Goal: Understand process/instructions: Learn how to perform a task or action

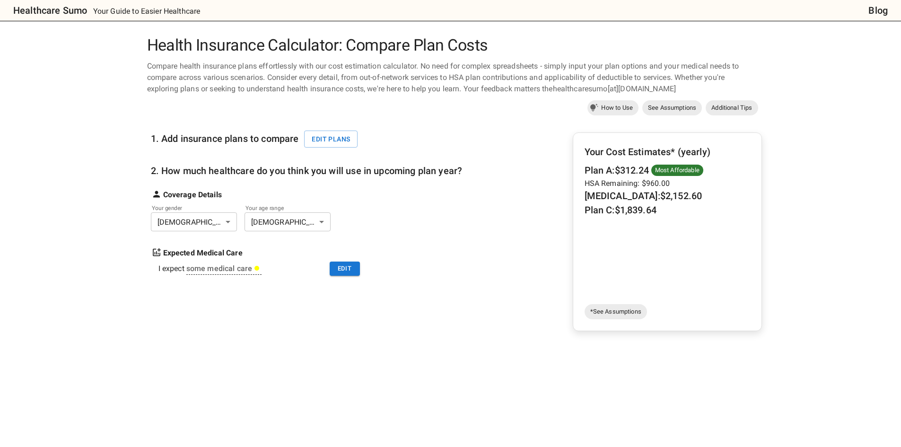
scroll to position [47, 0]
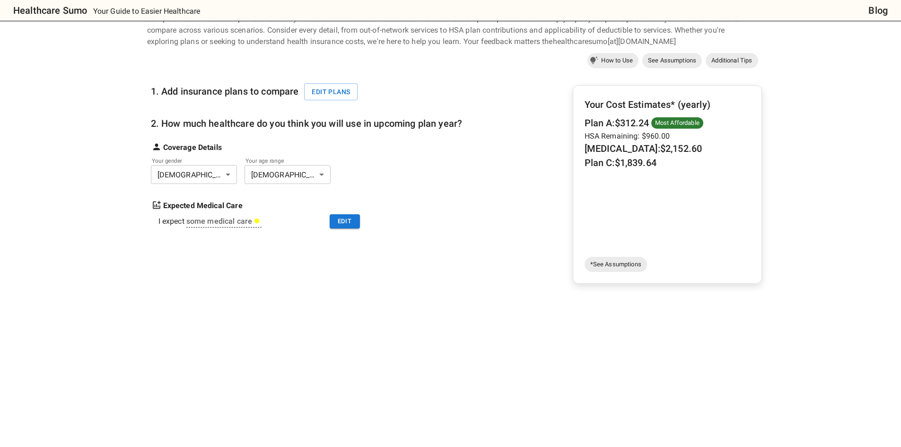
click at [660, 67] on link "See Assumptions" at bounding box center [673, 60] width 60 height 15
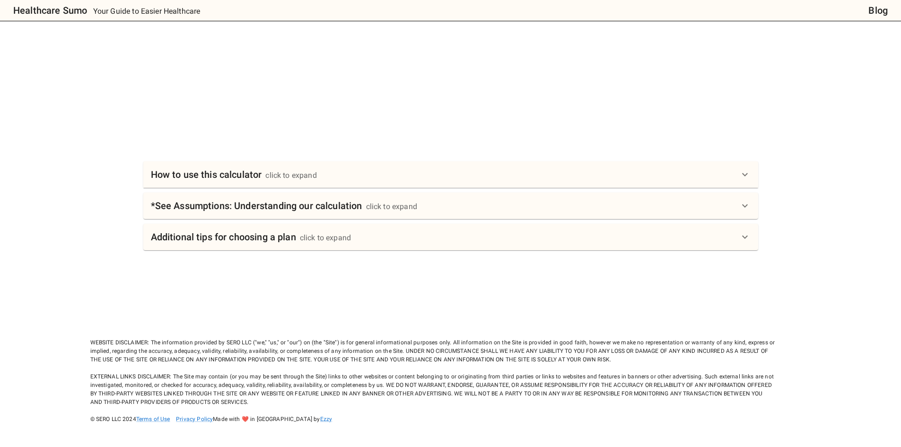
click at [661, 64] on div at bounding box center [454, 80] width 615 height 71
click at [325, 218] on div "*See Assumptions: Understanding our calculation click to expand" at bounding box center [450, 206] width 615 height 26
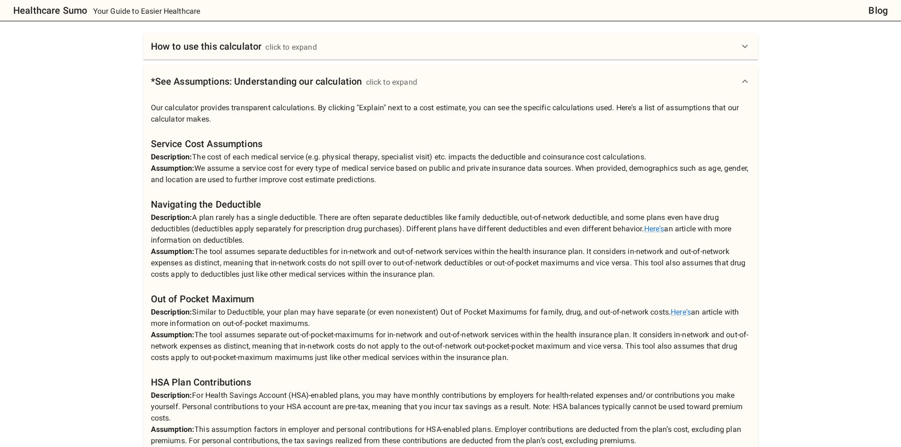
scroll to position [476, 0]
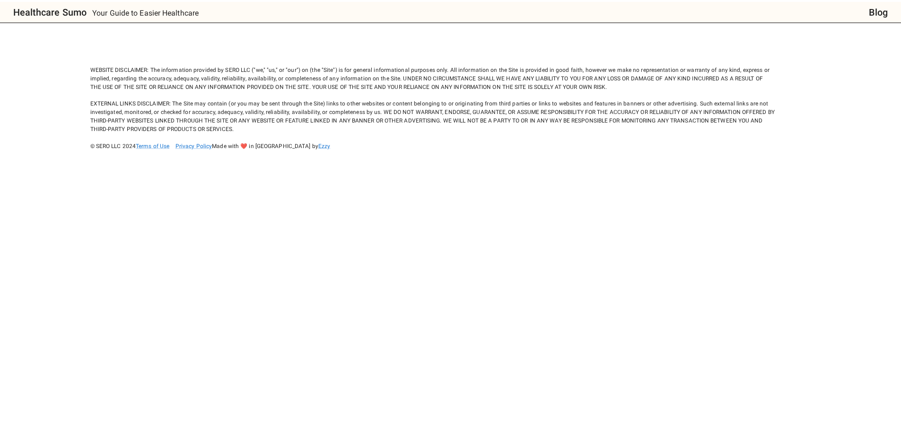
scroll to position [460, 0]
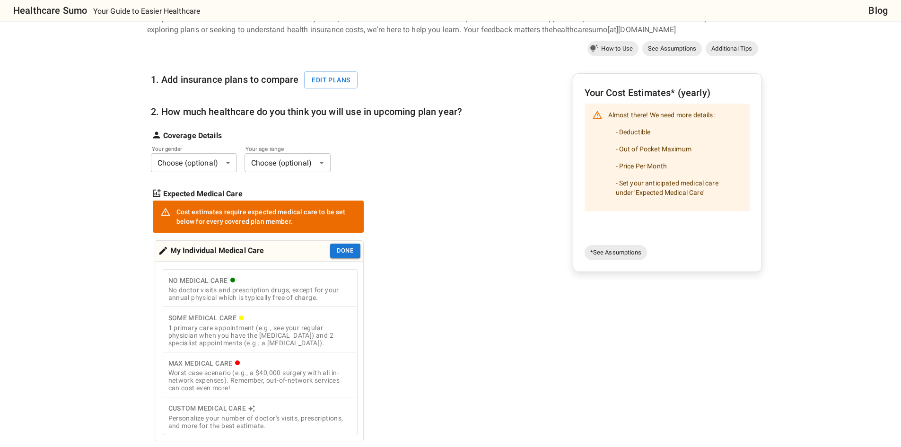
scroll to position [0, 0]
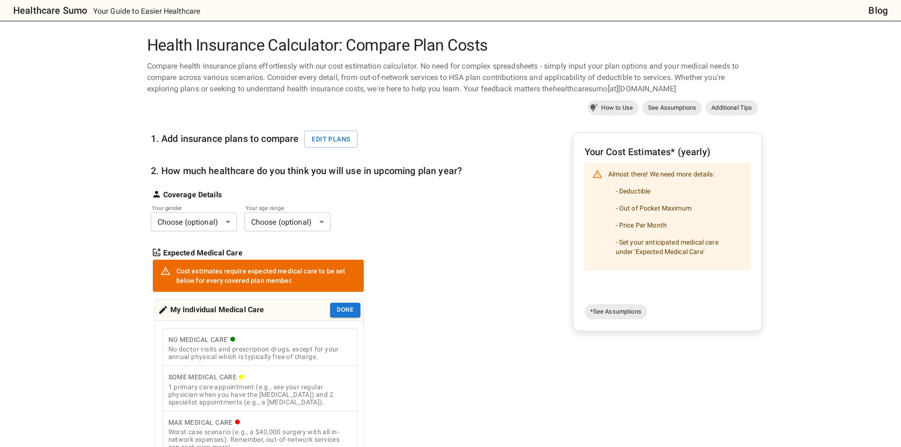
click at [432, 306] on div "1. Add insurance plans to compare Edit plans 2. How much healthcare do you thin…" at bounding box center [307, 309] width 312 height 382
drag, startPoint x: 432, startPoint y: 304, endPoint x: 414, endPoint y: 307, distance: 17.7
click at [416, 306] on div "1. Add insurance plans to compare Edit plans 2. How much healthcare do you thin…" at bounding box center [307, 309] width 312 height 382
